Goal: Check status

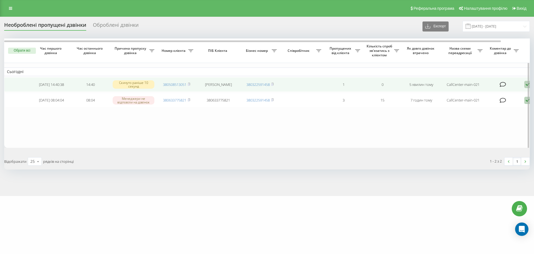
drag, startPoint x: 191, startPoint y: 85, endPoint x: 197, endPoint y: 84, distance: 6.2
click at [190, 85] on icon at bounding box center [189, 83] width 2 height 3
drag, startPoint x: 190, startPoint y: 84, endPoint x: 198, endPoint y: 82, distance: 8.0
click at [190, 84] on icon at bounding box center [189, 83] width 3 height 3
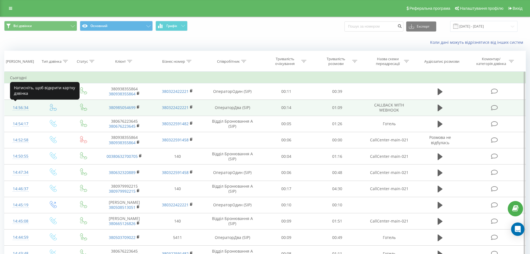
click at [27, 109] on div "14:56:34" at bounding box center [20, 107] width 21 height 11
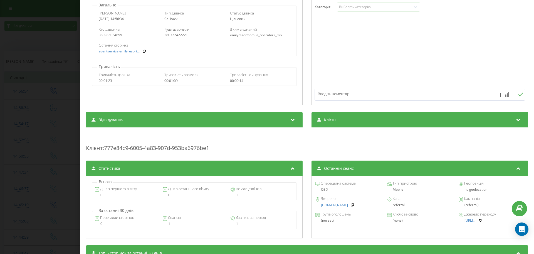
scroll to position [108, 0]
